Goal: Transaction & Acquisition: Purchase product/service

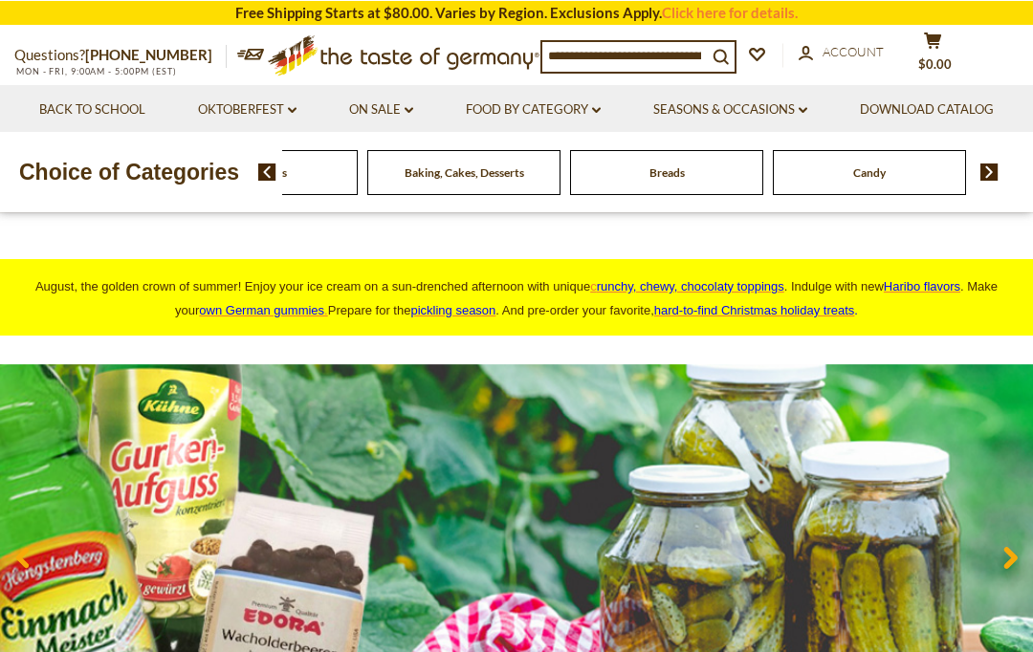
scroll to position [2, 0]
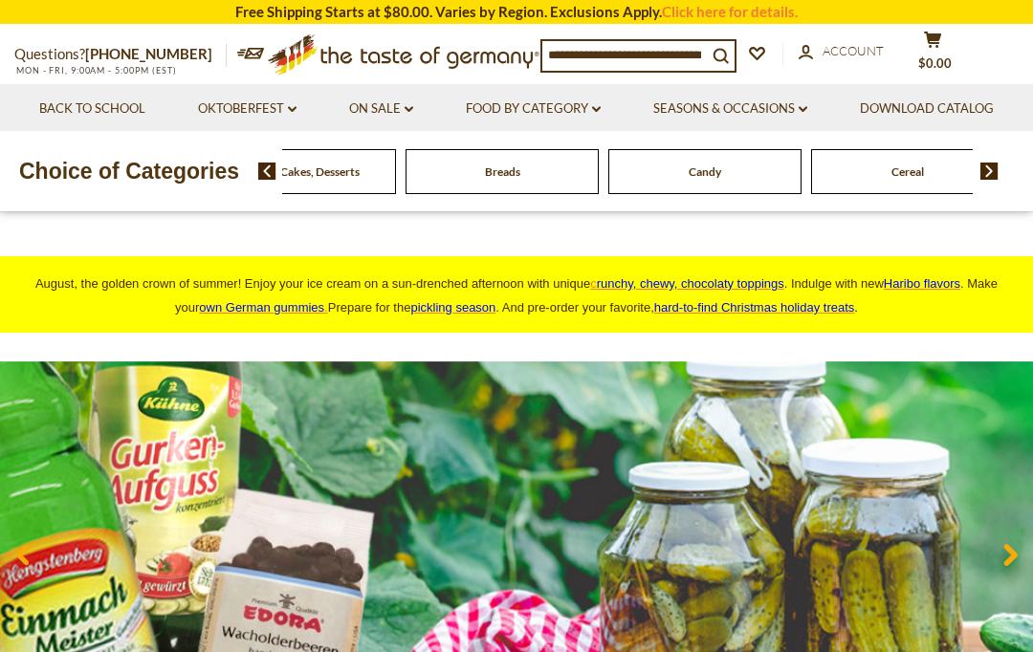
click at [326, 194] on div "Baking, Cakes, Desserts" at bounding box center [299, 171] width 203 height 45
click at [612, 49] on input at bounding box center [624, 54] width 165 height 27
type input "****"
click at [729, 48] on icon "submit" at bounding box center [721, 55] width 15 height 15
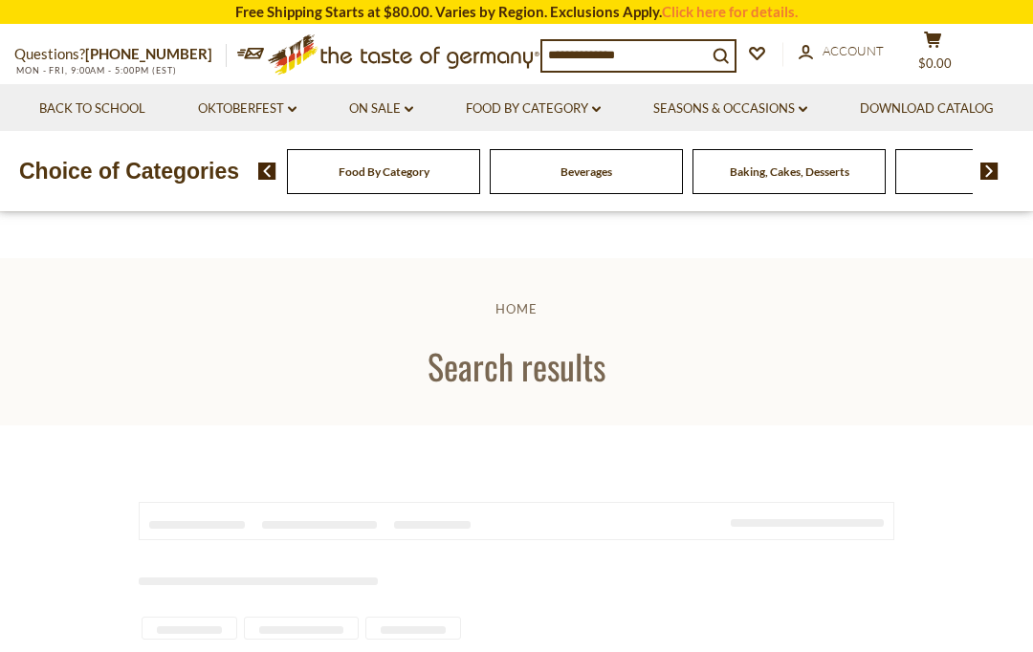
type input "****"
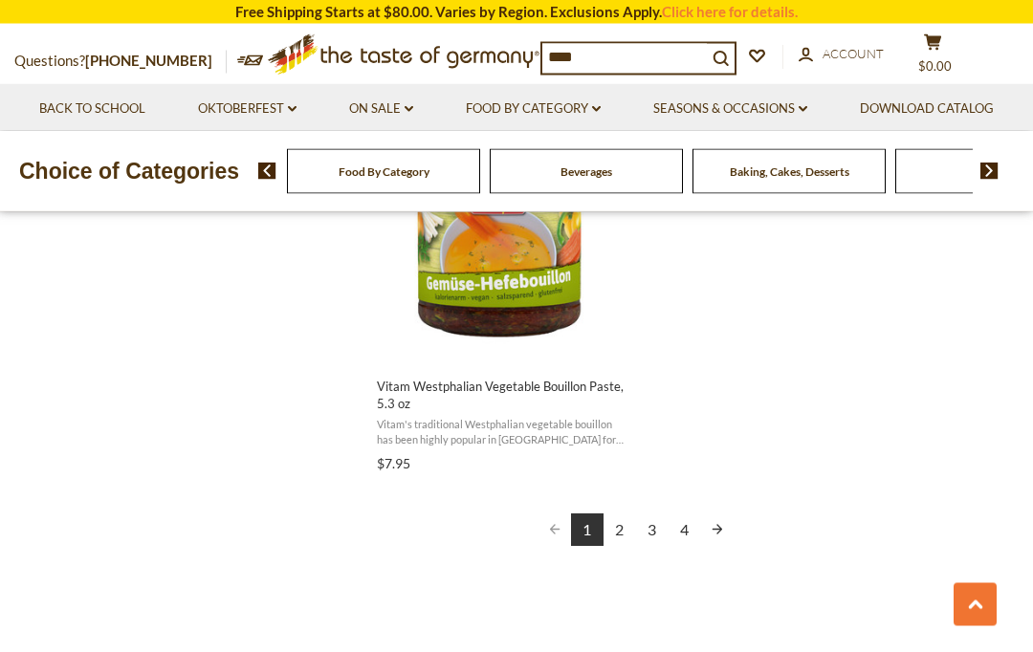
scroll to position [3463, 0]
click at [721, 514] on link "Next page" at bounding box center [717, 529] width 33 height 33
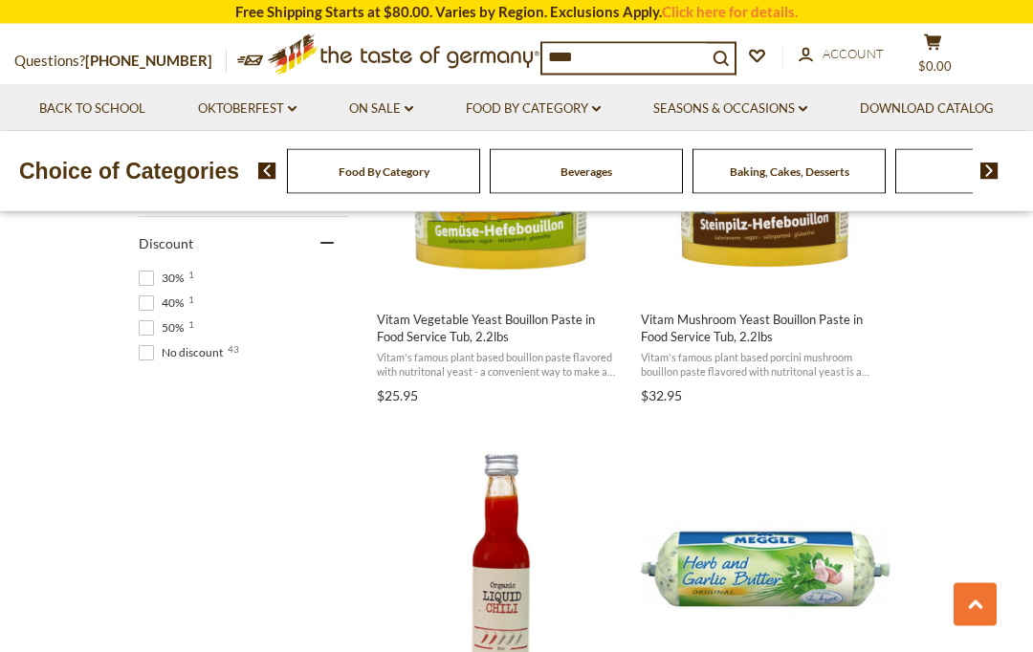
click at [982, 180] on img at bounding box center [989, 171] width 18 height 17
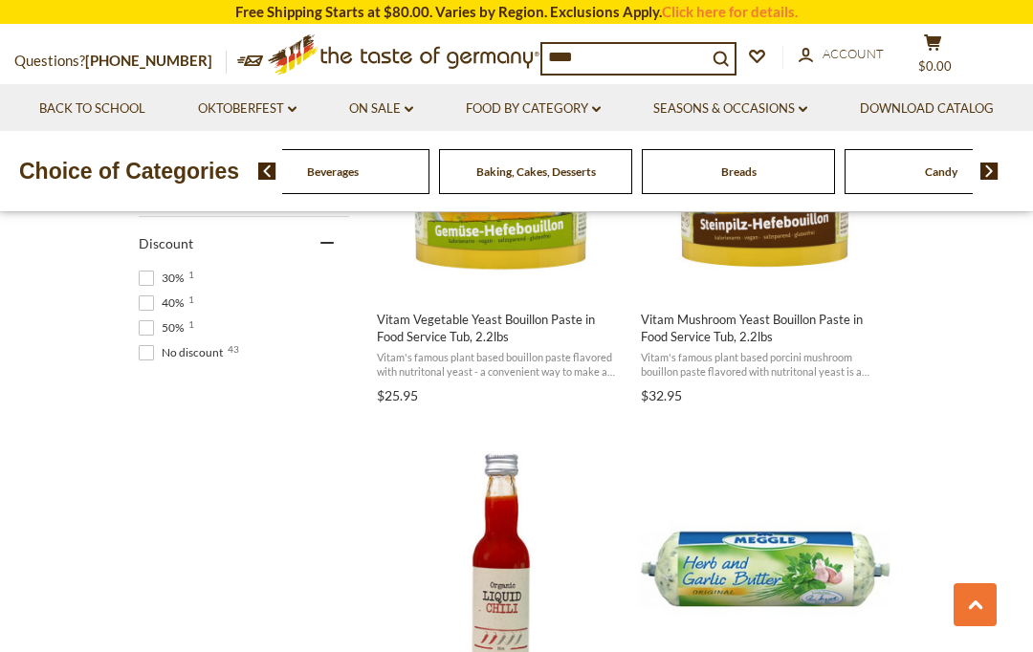
click at [989, 180] on img at bounding box center [989, 171] width 18 height 17
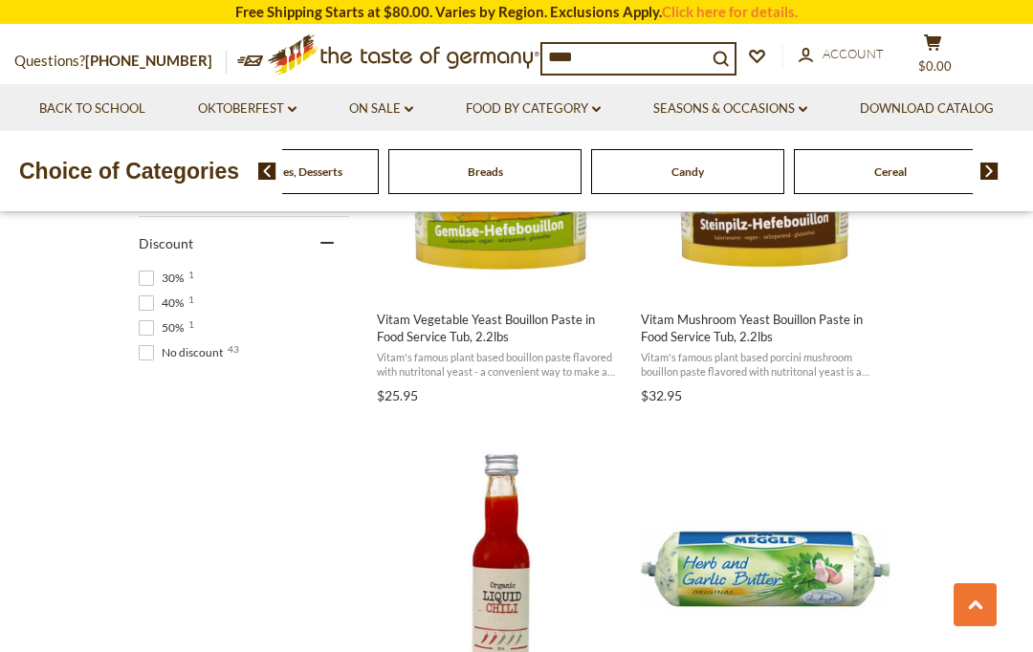
click at [982, 180] on img at bounding box center [989, 171] width 18 height 17
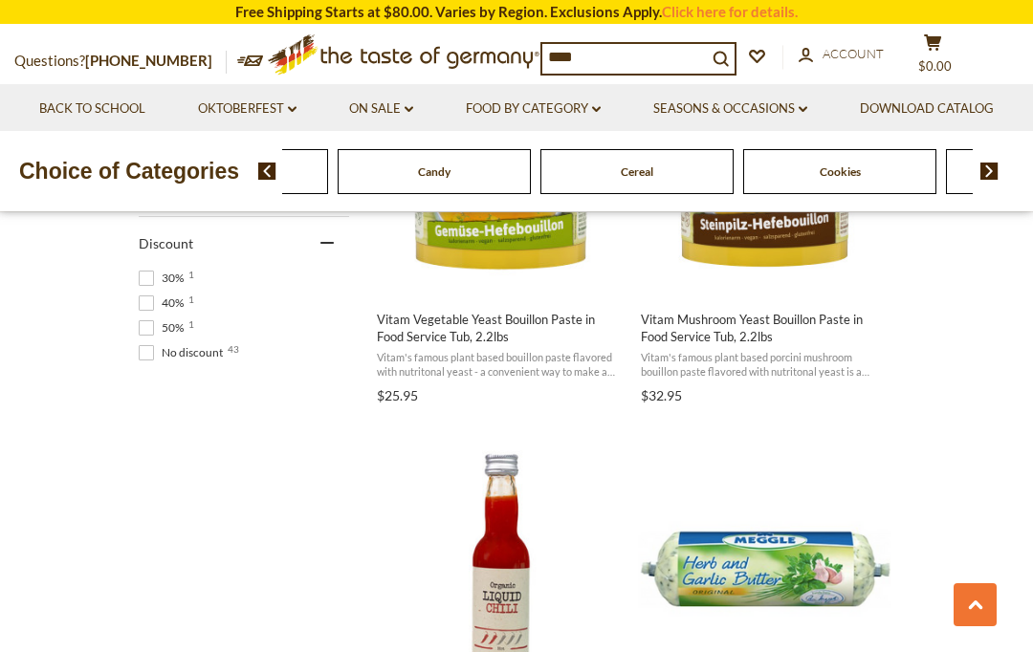
click at [983, 180] on img at bounding box center [989, 171] width 18 height 17
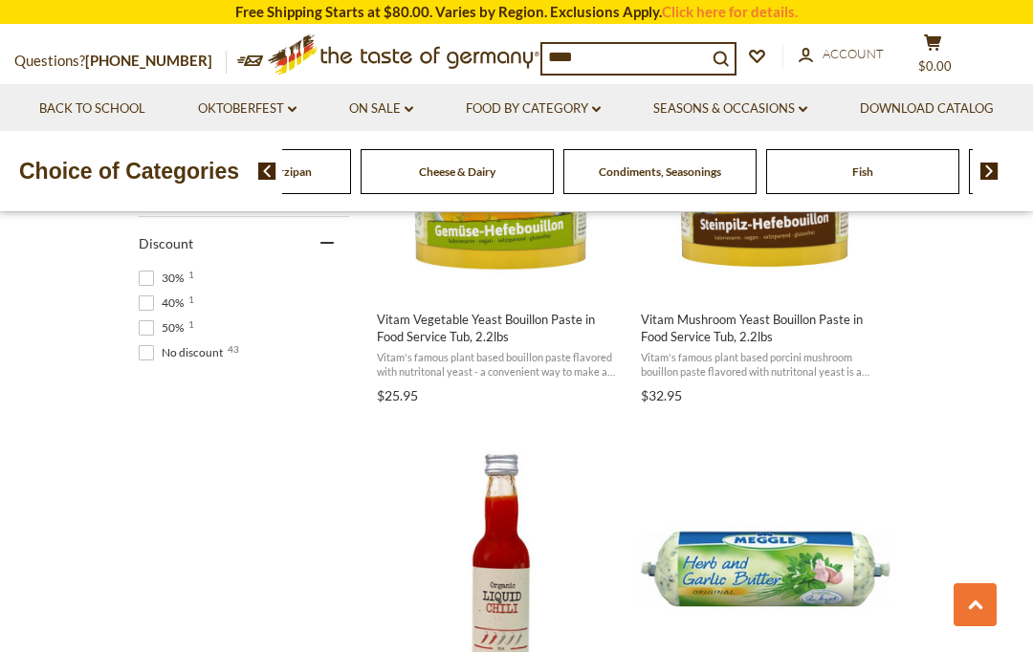
click at [793, 194] on div "Food By Category Beverages Baking, Cakes, Desserts Breads Candy Cereal Cookies …" at bounding box center [457, 171] width 3853 height 45
click at [601, 103] on link "Food By Category dropdown_arrow" at bounding box center [533, 109] width 135 height 21
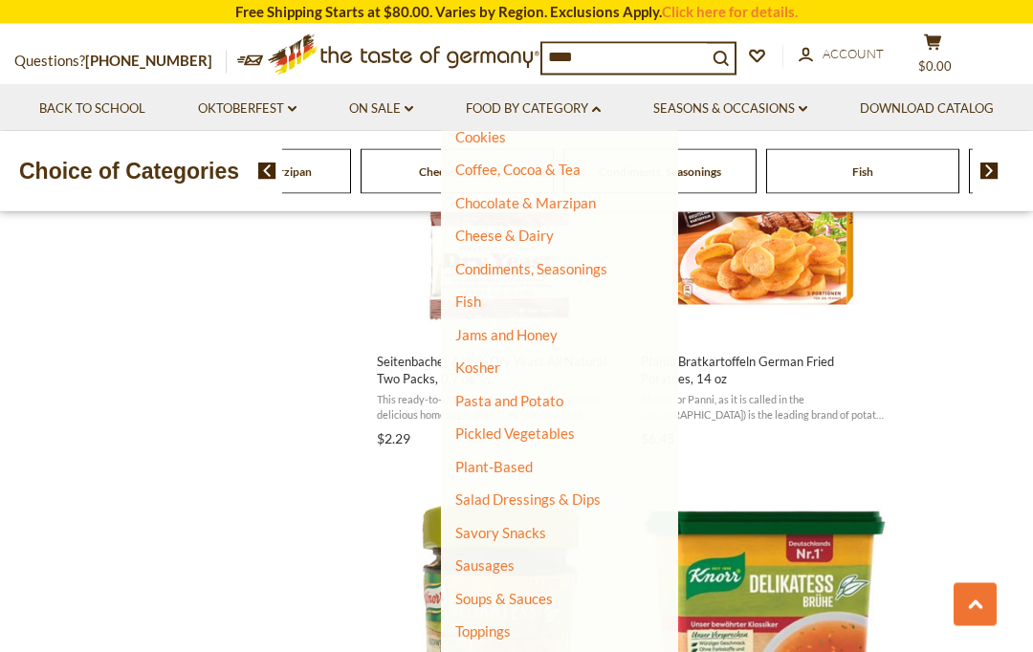
scroll to position [2235, 0]
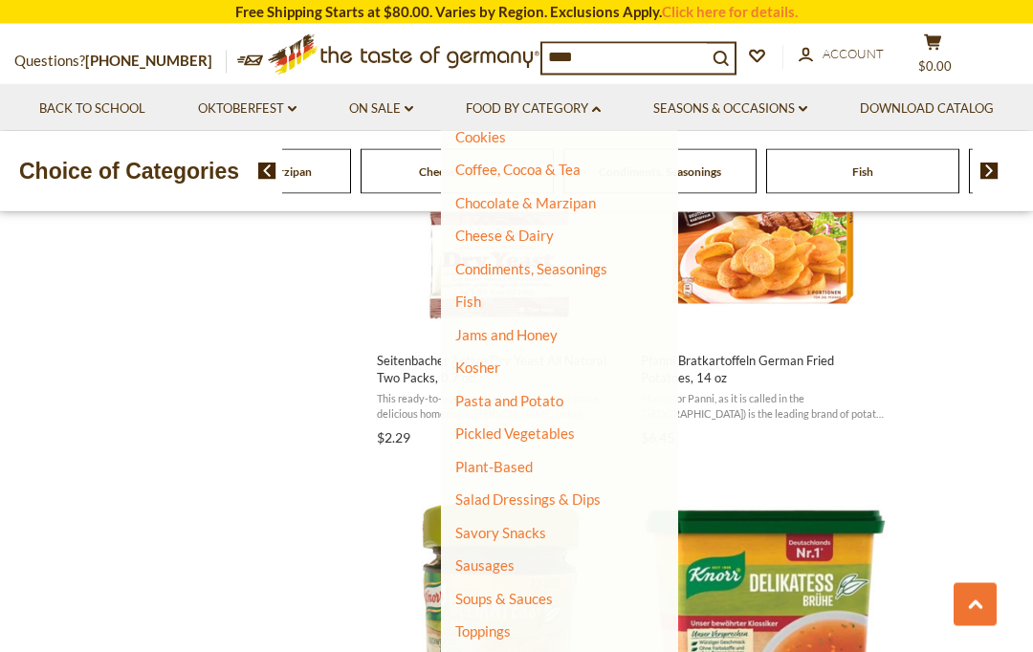
click at [581, 163] on link "Coffee, Cocoa & Tea" at bounding box center [517, 169] width 125 height 17
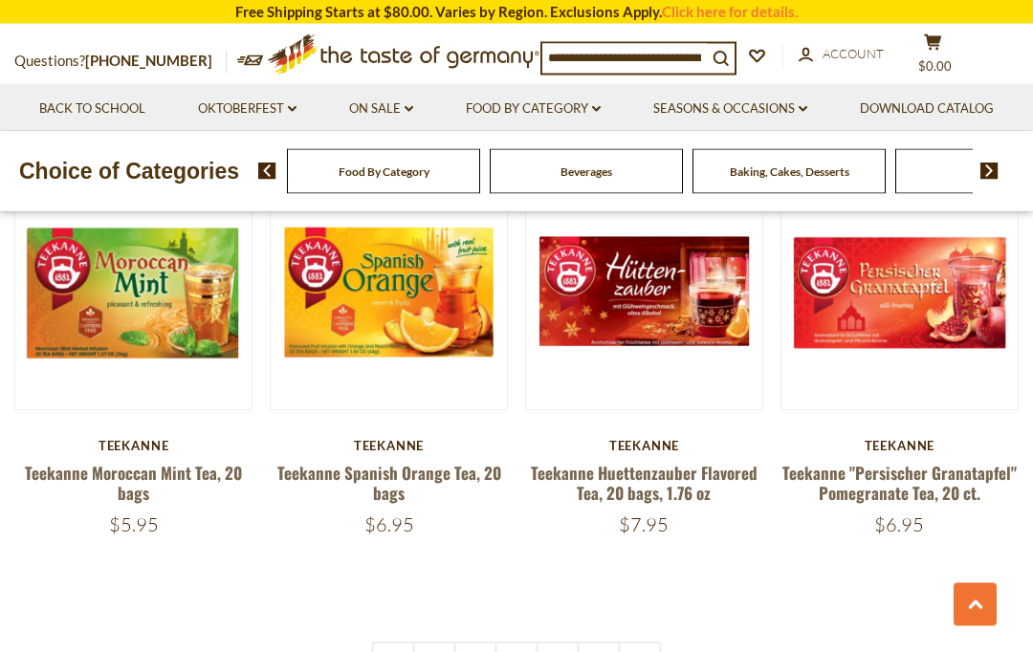
scroll to position [4042, 0]
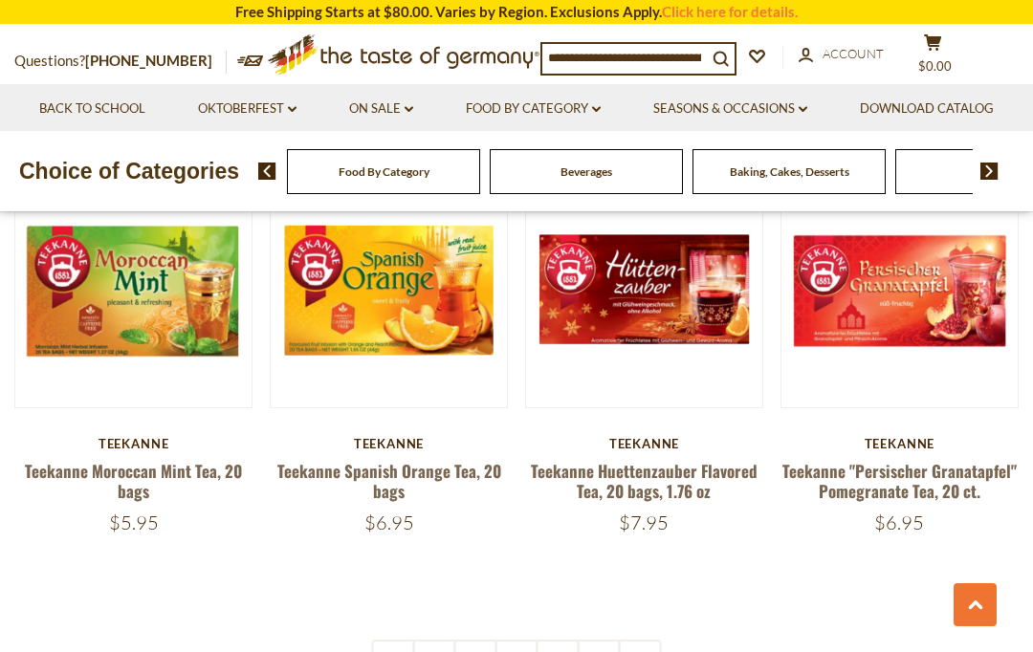
click at [640, 640] on link at bounding box center [640, 661] width 43 height 43
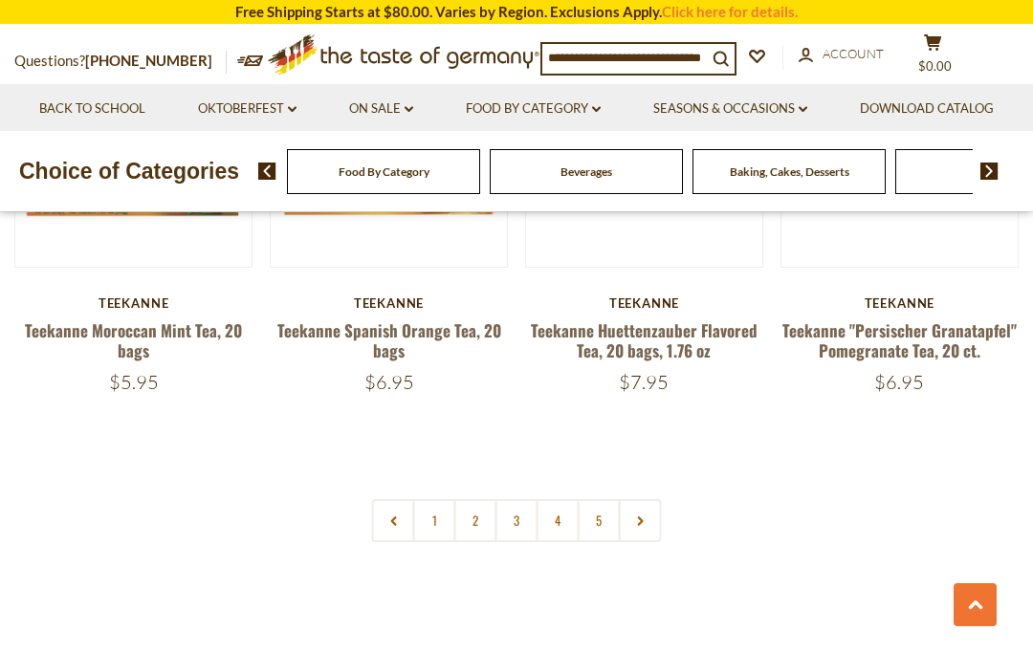
scroll to position [4184, 0]
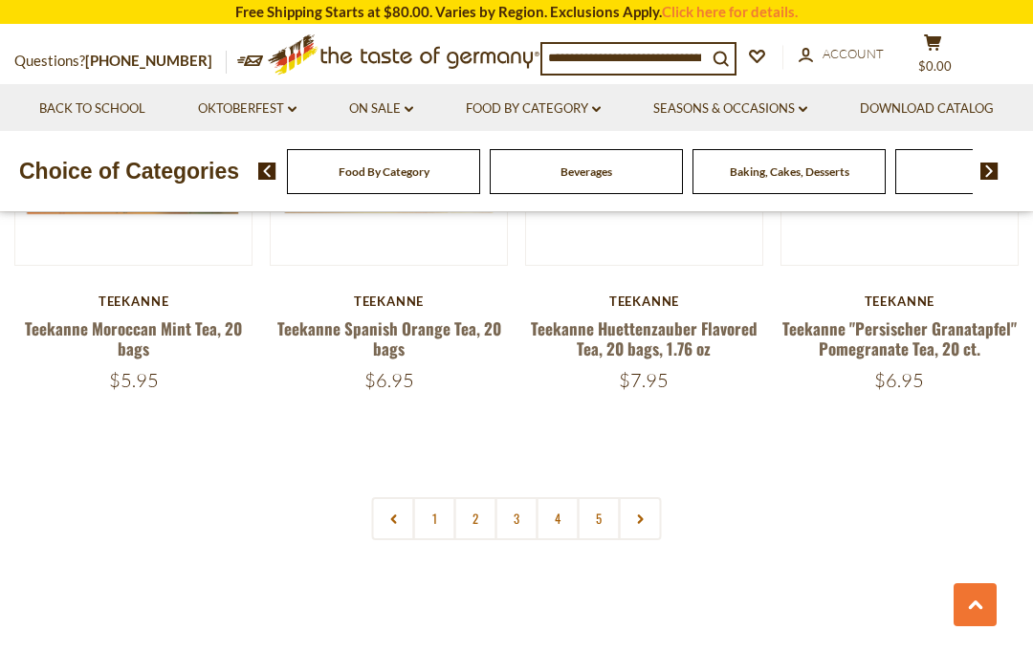
click at [640, 515] on icon at bounding box center [639, 520] width 11 height 10
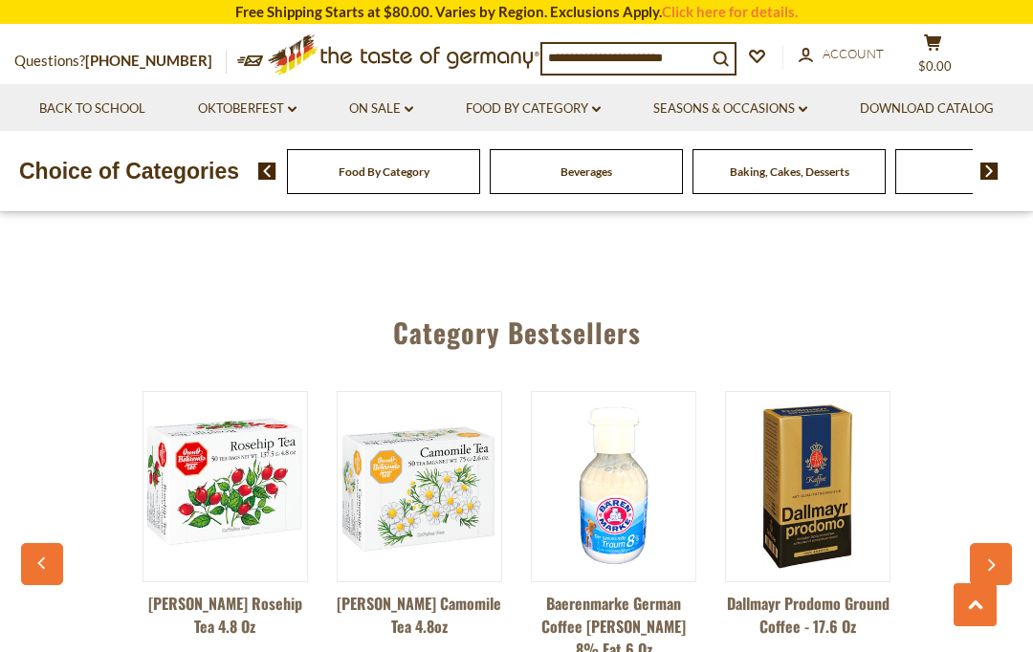
scroll to position [4594, 0]
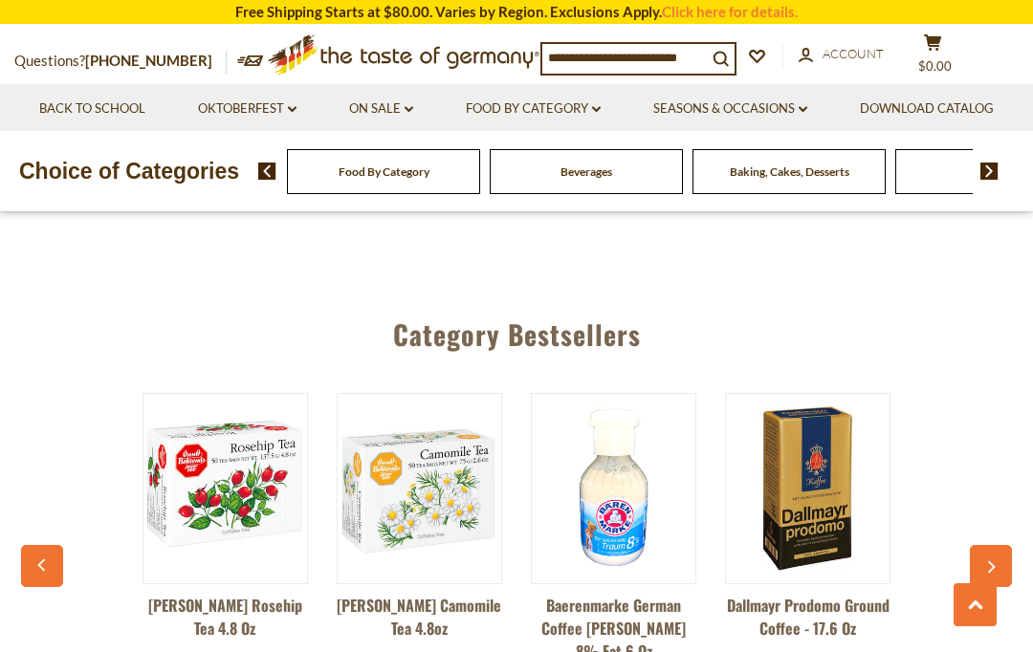
click at [871, 441] on img at bounding box center [808, 489] width 164 height 164
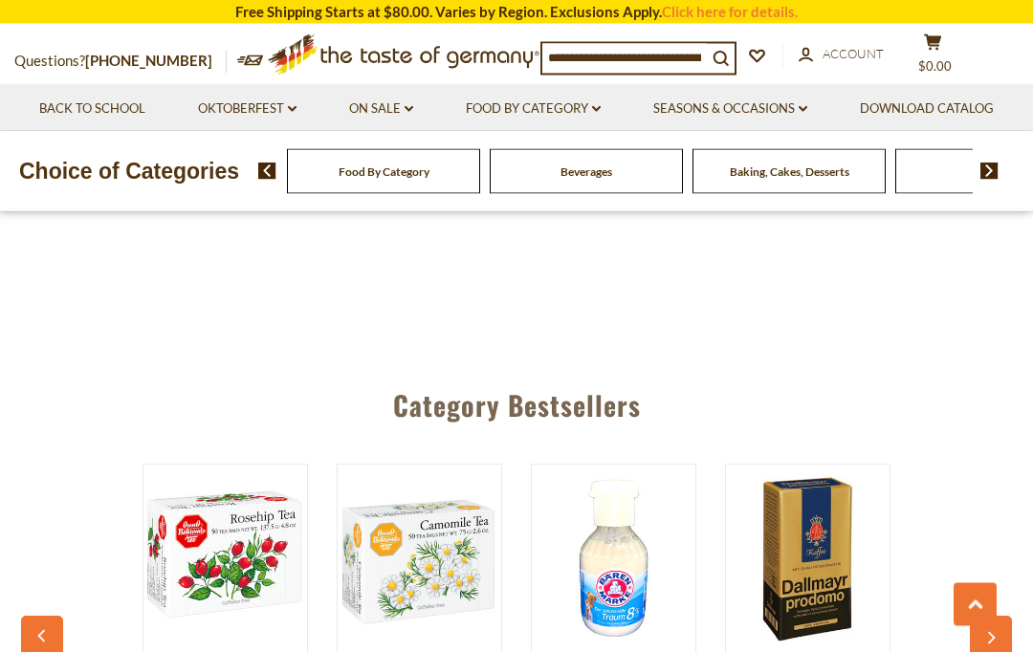
scroll to position [4524, 0]
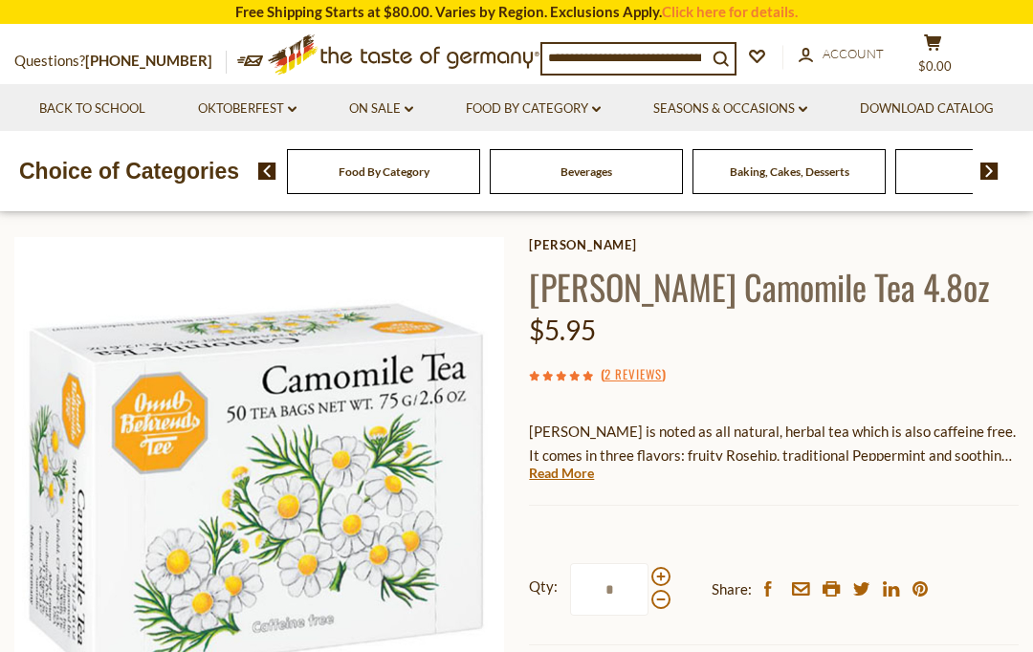
scroll to position [123, 0]
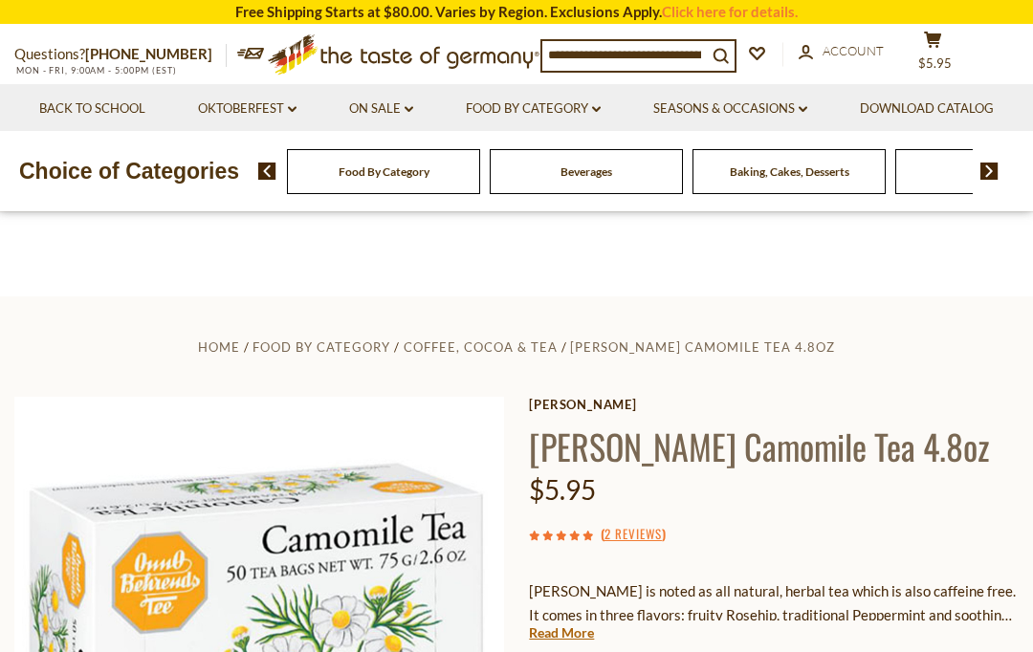
scroll to position [0, 0]
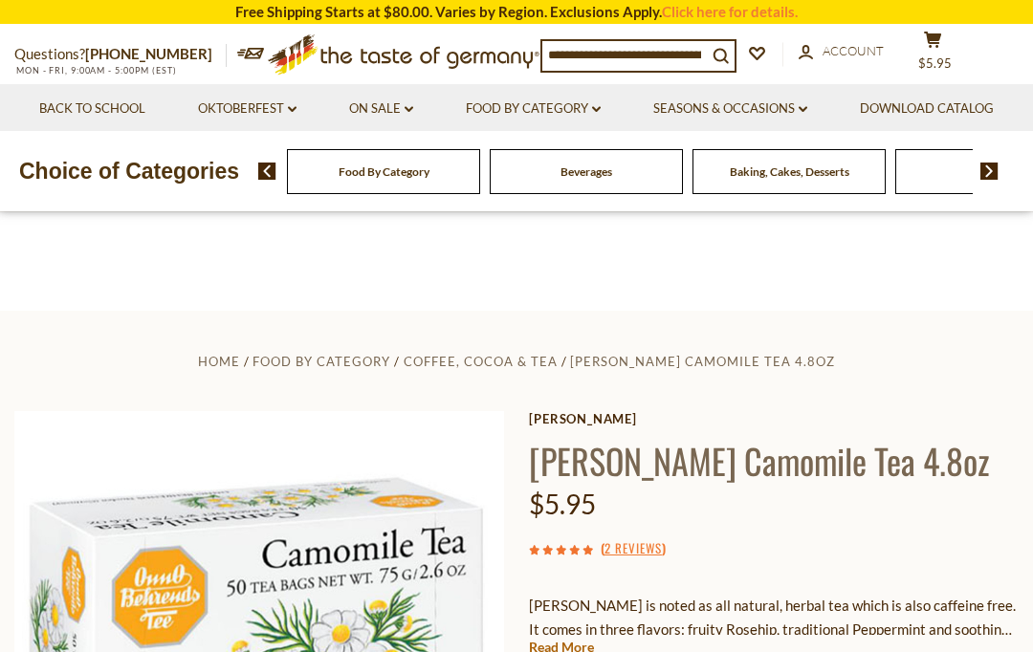
click at [927, 47] on icon at bounding box center [932, 40] width 17 height 16
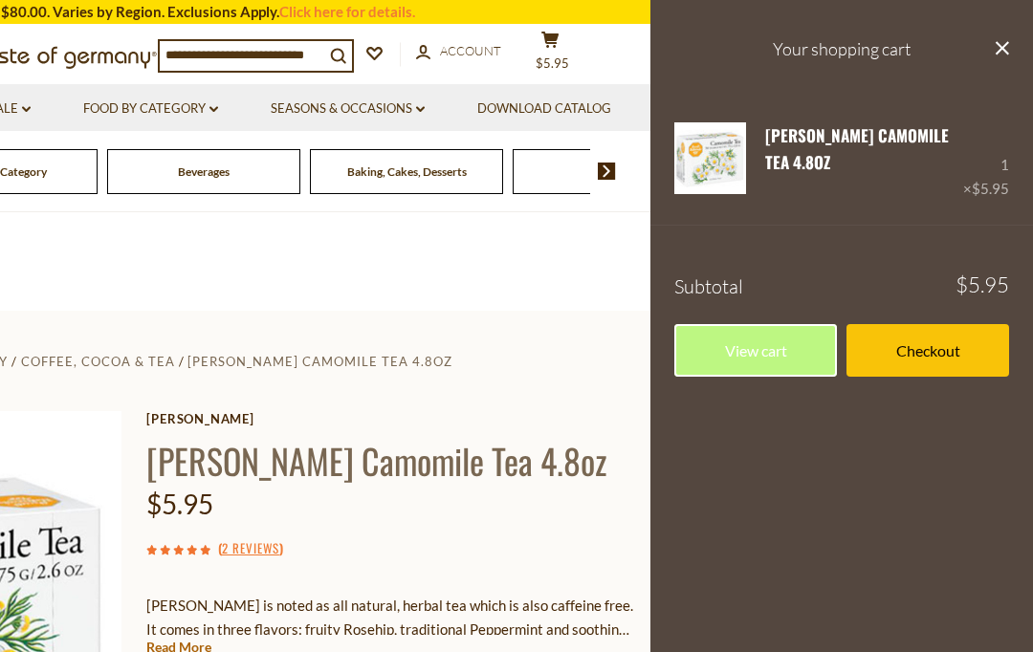
click at [928, 346] on link "Checkout" at bounding box center [927, 350] width 163 height 53
